Goal: Navigation & Orientation: Find specific page/section

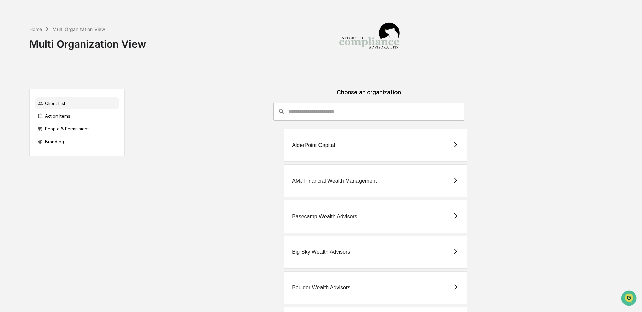
click at [325, 110] on input "consultant-dashboard__filter-organizations-search-bar" at bounding box center [376, 112] width 176 height 18
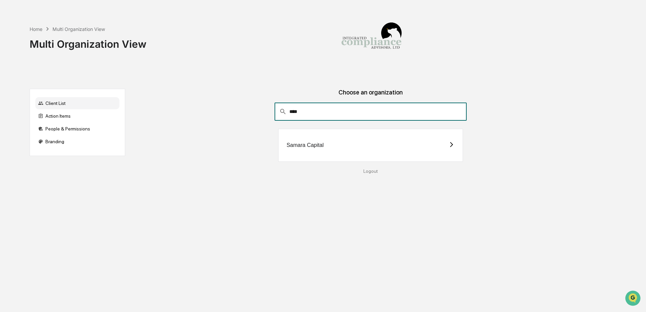
type input "****"
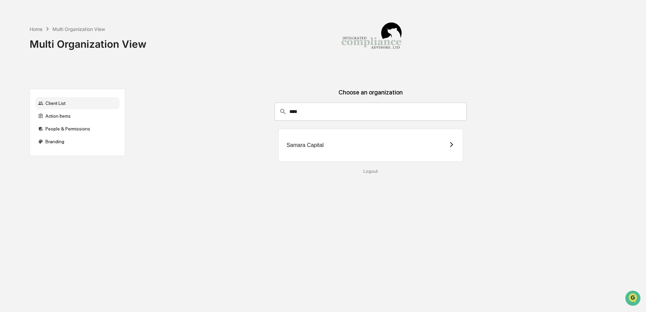
click at [288, 146] on div "Samara Capital" at bounding box center [305, 145] width 37 height 6
